Goal: Task Accomplishment & Management: Complete application form

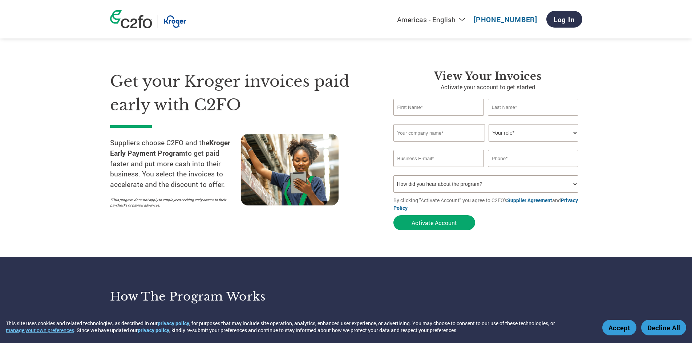
drag, startPoint x: 424, startPoint y: 110, endPoint x: 414, endPoint y: 112, distance: 9.6
click at [424, 110] on input "text" at bounding box center [438, 107] width 91 height 17
type input "[PERSON_NAME]"
type input "Heritage Brands of [US_STATE] LLC"
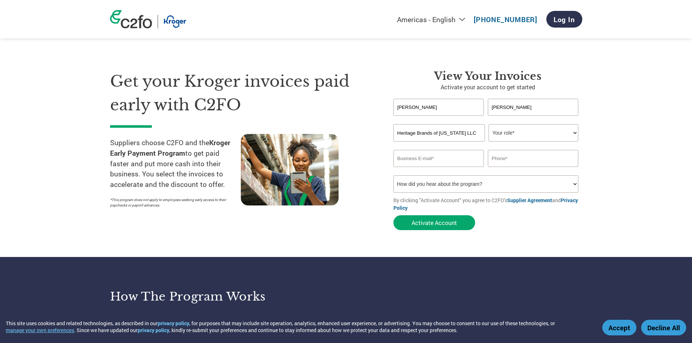
select select "CFO"
type input "h"
type input "[EMAIL_ADDRESS][DOMAIN_NAME]"
type input "4405190200"
click at [482, 185] on select "How did you hear about the program? Received a letter Email Social Media Online…" at bounding box center [485, 183] width 185 height 17
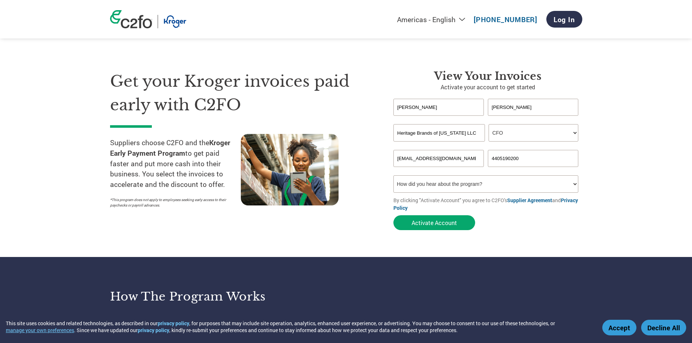
select select "Email"
click at [393, 175] on select "How did you hear about the program? Received a letter Email Social Media Online…" at bounding box center [485, 183] width 185 height 17
click at [447, 221] on button "Activate Account" at bounding box center [434, 222] width 82 height 15
